Goal: Go to known website: Access a specific website the user already knows

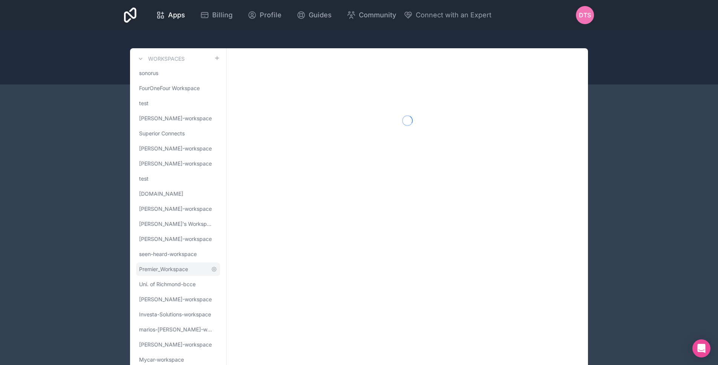
scroll to position [26, 0]
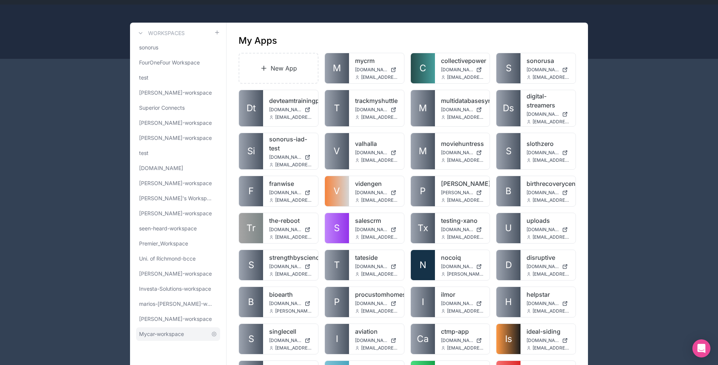
click at [171, 332] on span "Mycar-workspace" at bounding box center [161, 334] width 45 height 8
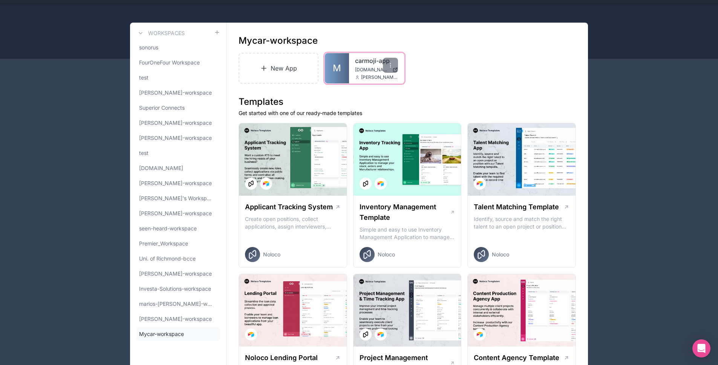
click at [345, 64] on link "M" at bounding box center [337, 68] width 24 height 30
